Goal: Communication & Community: Participate in discussion

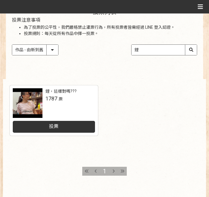
scroll to position [52, 0]
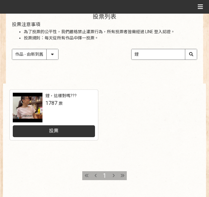
click at [56, 131] on span "投票" at bounding box center [53, 131] width 9 height 6
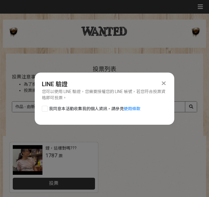
scroll to position [0, 0]
click at [46, 108] on div at bounding box center [45, 109] width 6 height 6
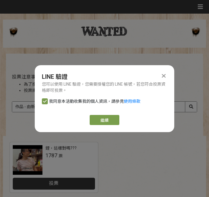
checkbox input "true"
click at [109, 116] on link "繼續" at bounding box center [104, 120] width 30 height 10
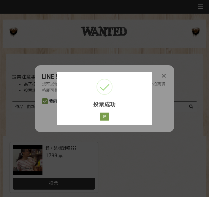
click at [106, 116] on button "好" at bounding box center [104, 117] width 9 height 8
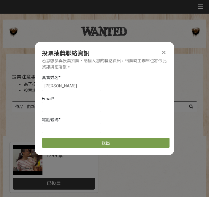
scroll to position [0, 0]
click at [63, 128] on input at bounding box center [71, 128] width 59 height 10
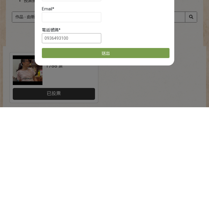
type input "0936493100"
click at [110, 138] on button "送出" at bounding box center [105, 143] width 127 height 10
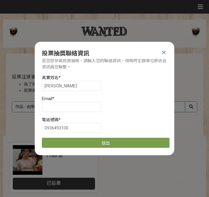
click at [102, 140] on button "送出" at bounding box center [105, 143] width 127 height 10
click at [63, 106] on input at bounding box center [71, 107] width 59 height 10
type input "[EMAIL_ADDRESS][DOMAIN_NAME]"
click at [109, 138] on button "送出" at bounding box center [105, 143] width 127 height 10
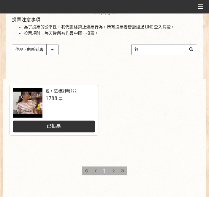
scroll to position [58, 0]
